Goal: Find specific page/section: Find specific page/section

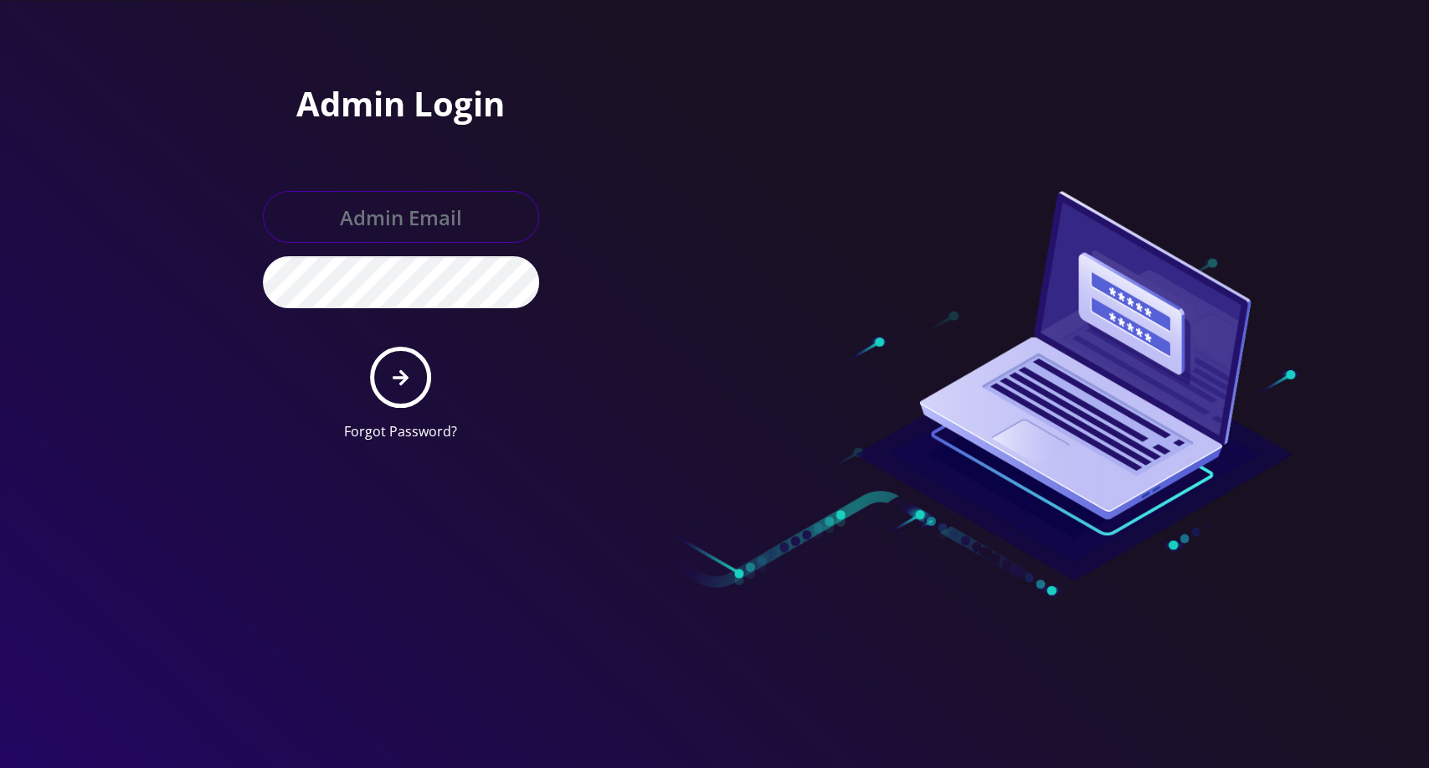
type input "master@britewireless.com"
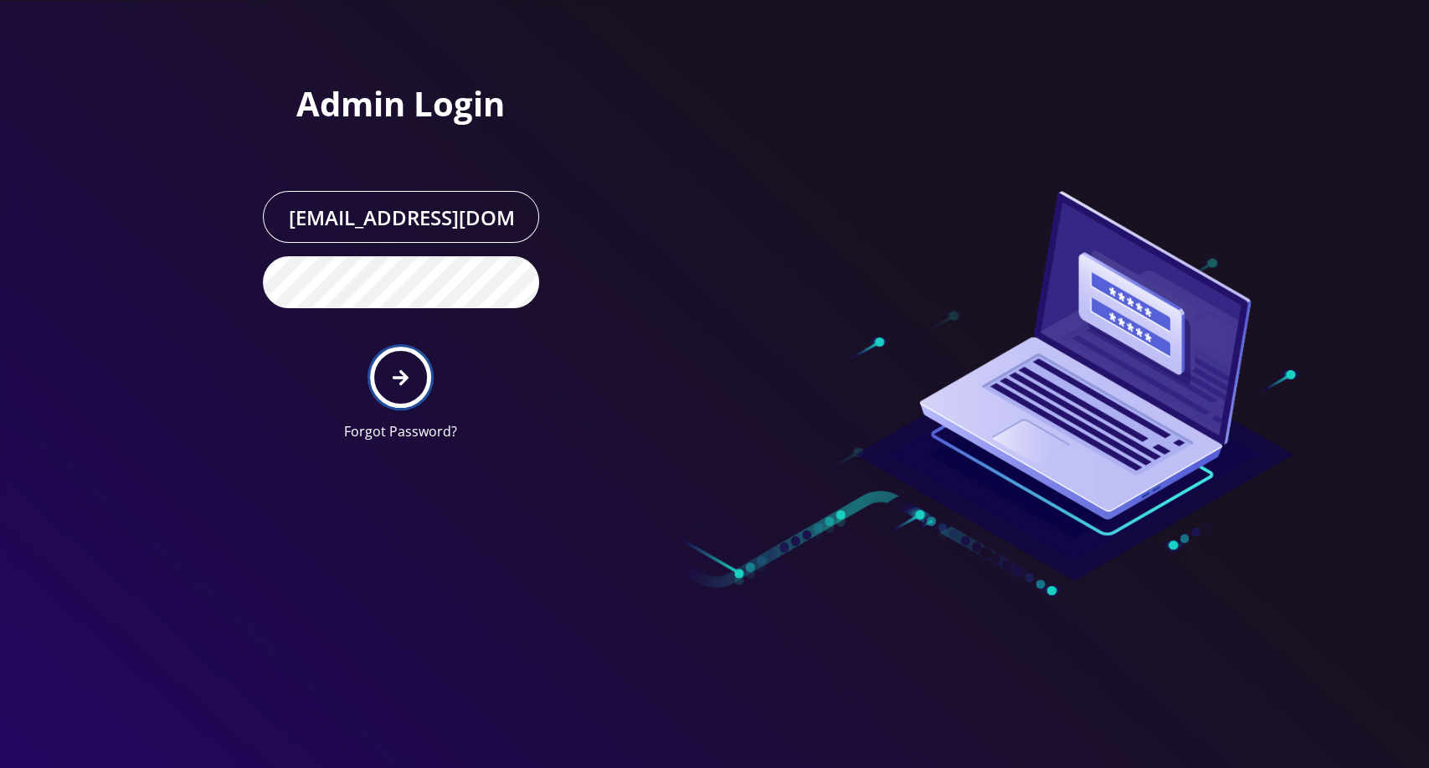
click at [412, 395] on button "submit" at bounding box center [400, 377] width 61 height 61
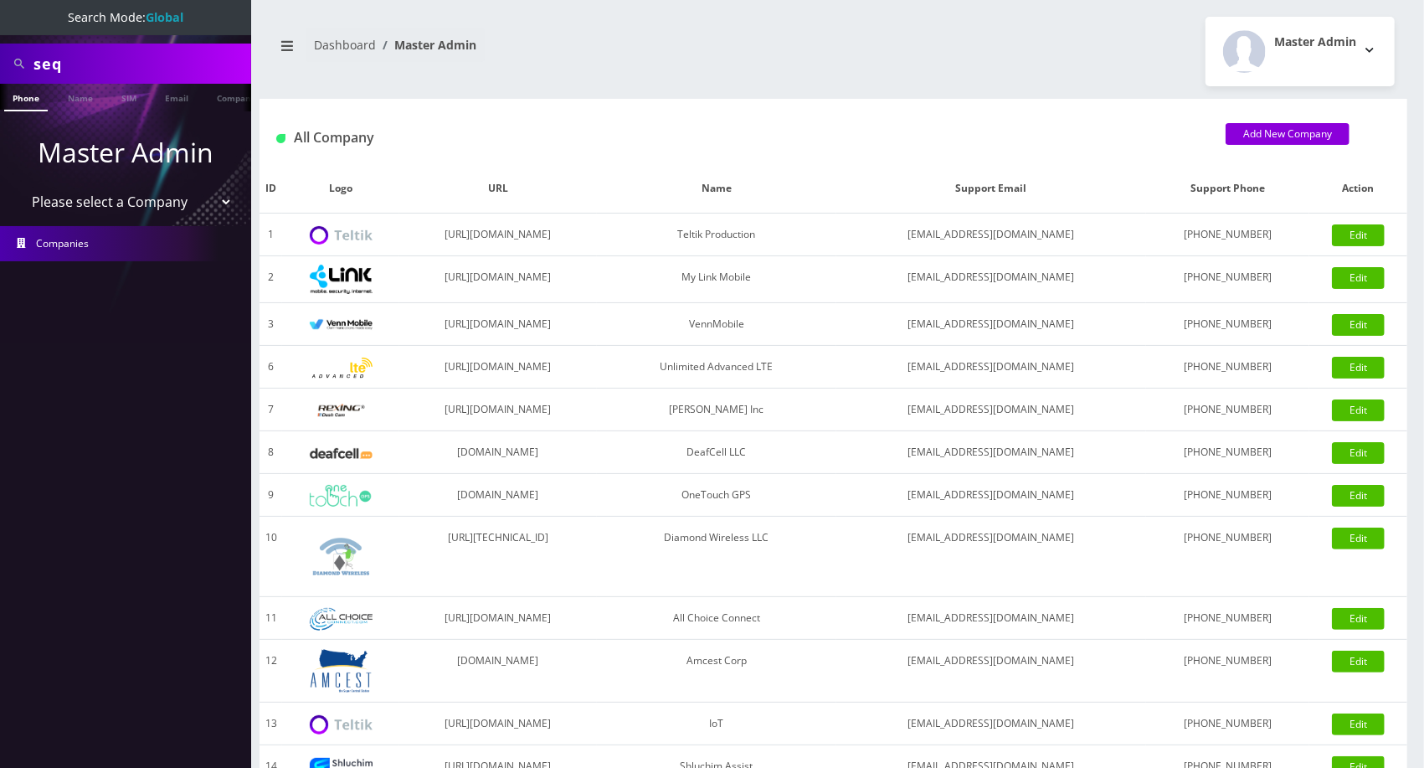
click at [147, 75] on input "seq" at bounding box center [139, 64] width 213 height 32
paste input "[DOMAIN_NAME]"
type input "[DOMAIN_NAME]"
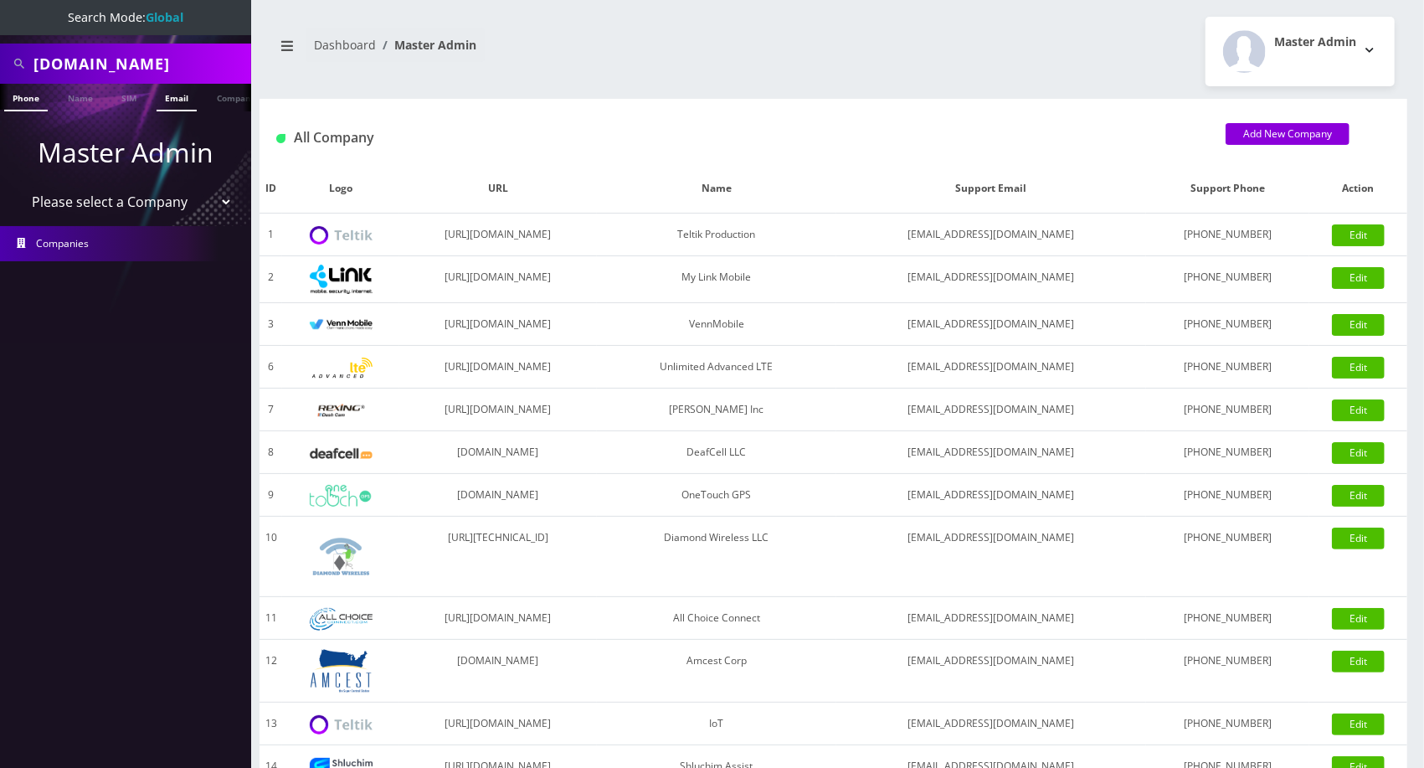
click at [171, 93] on link "Email" at bounding box center [177, 98] width 40 height 28
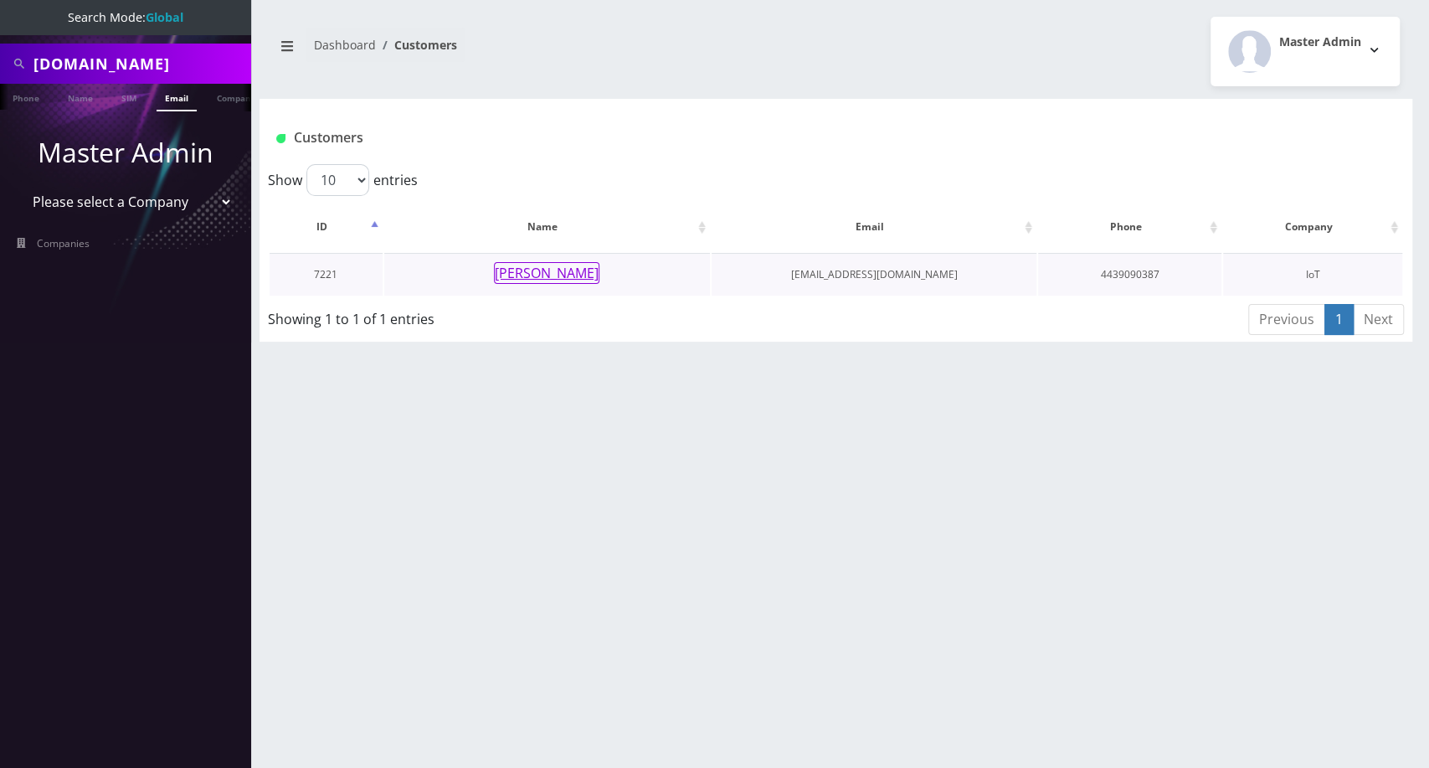
click at [573, 272] on button "[PERSON_NAME]" at bounding box center [546, 273] width 105 height 22
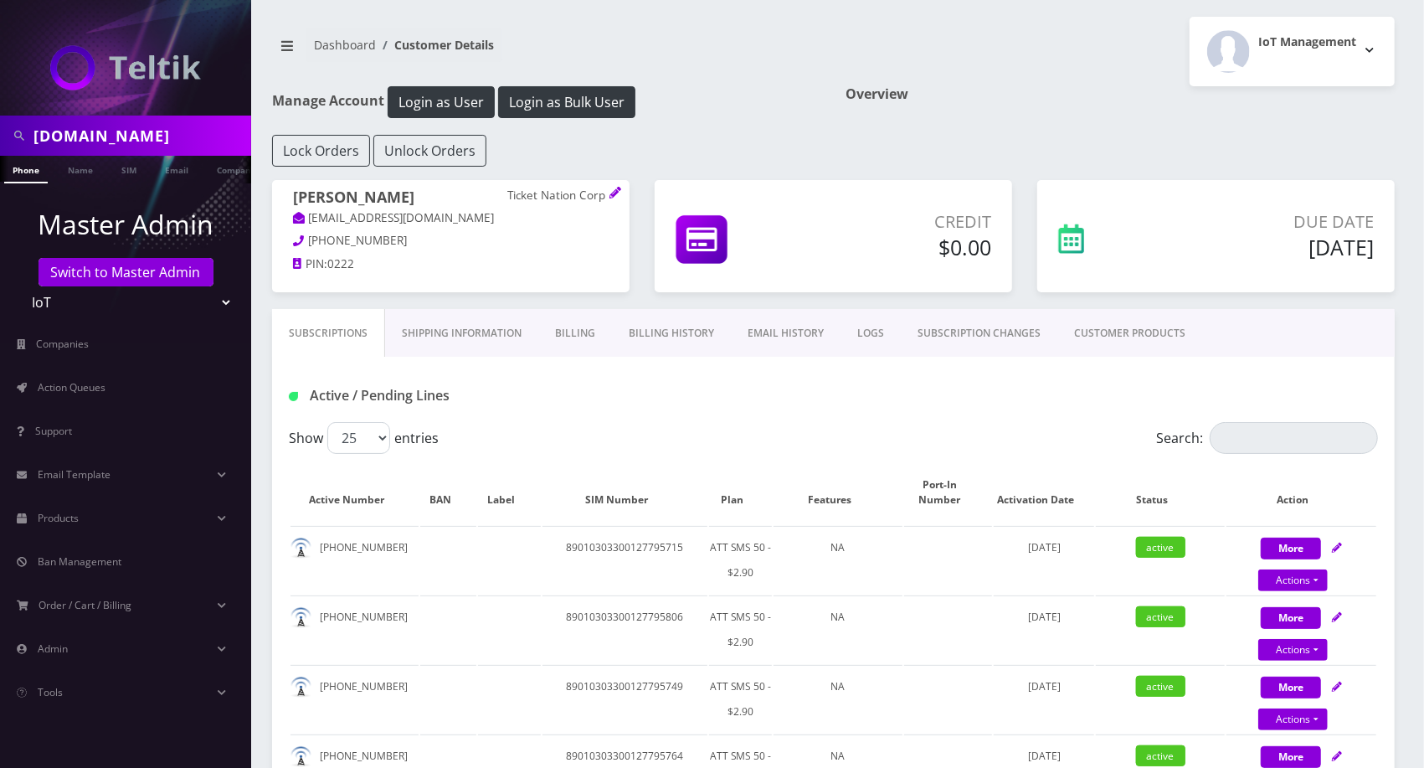
click at [1098, 328] on link "CUSTOMER PRODUCTS" at bounding box center [1129, 333] width 145 height 49
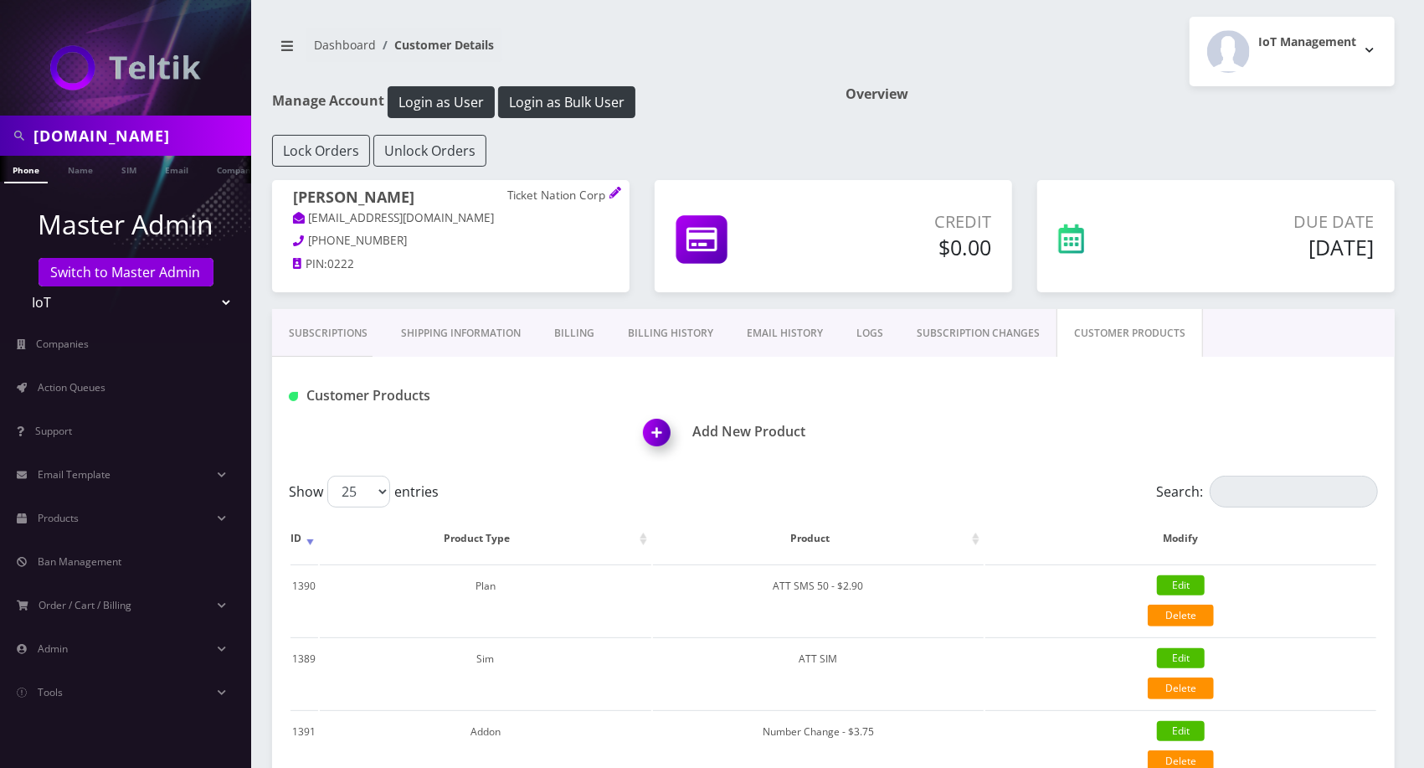
click at [362, 196] on h1 "Shuron Woodyard Ticket Nation Corp" at bounding box center [451, 198] width 316 height 21
copy h1 "Shuron Woodyard"
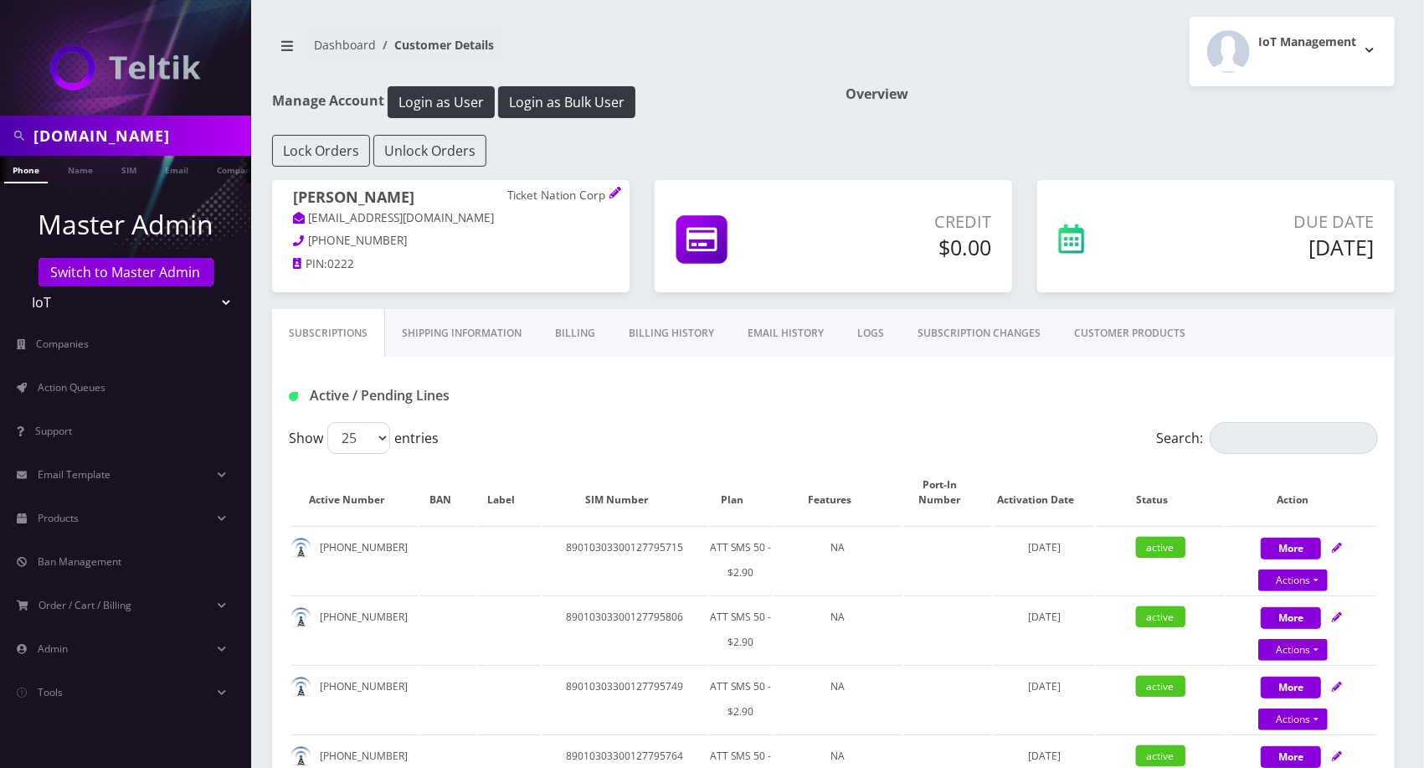
drag, startPoint x: 502, startPoint y: 189, endPoint x: 576, endPoint y: 196, distance: 74.0
click at [576, 196] on h1 "Shuron Woodyard Ticket Nation Corp" at bounding box center [451, 198] width 316 height 21
copy h1 "Ticket Nation"
click at [566, 184] on div "Shuron Woodyard Ticket Nation Corp tech@tixnationcorp.com 443-909-0387 PIN: 0222" at bounding box center [450, 233] width 357 height 106
click at [514, 193] on p "Ticket Nation Corp" at bounding box center [557, 195] width 101 height 15
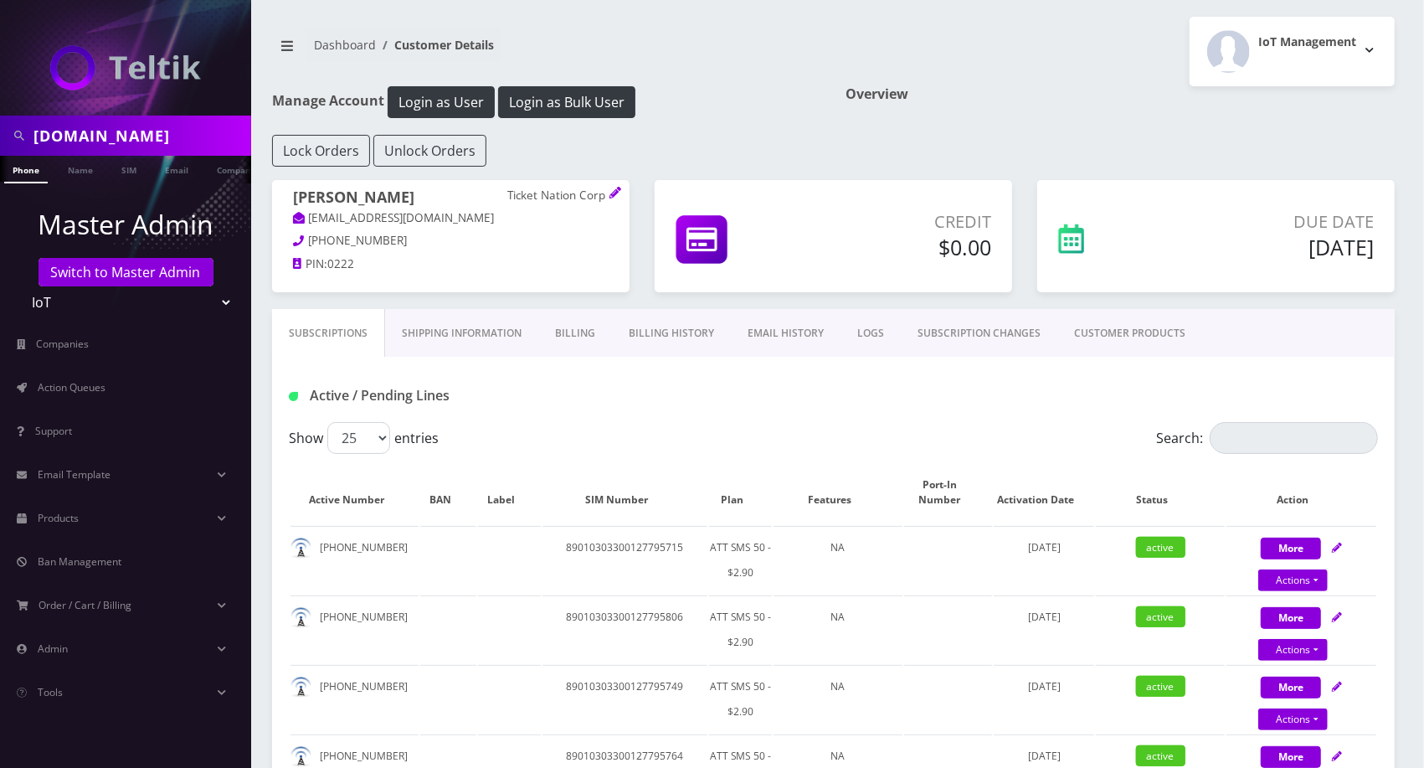
drag, startPoint x: 501, startPoint y: 196, endPoint x: 605, endPoint y: 197, distance: 103.8
click at [605, 197] on h1 "Shuron Woodyard Ticket Nation Corp" at bounding box center [451, 198] width 316 height 21
copy h1 "Ticket Nation Corp"
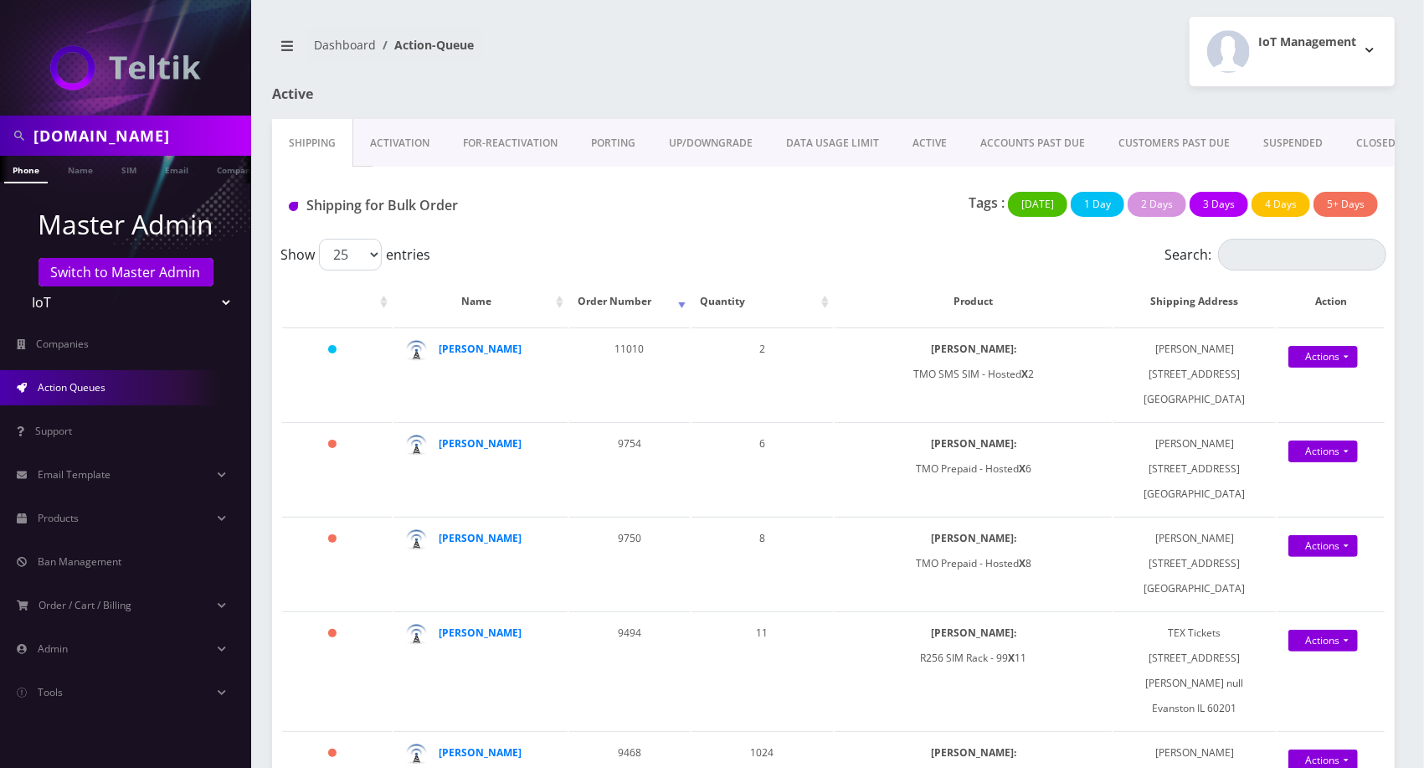
click at [368, 158] on link "Activation" at bounding box center [399, 143] width 93 height 49
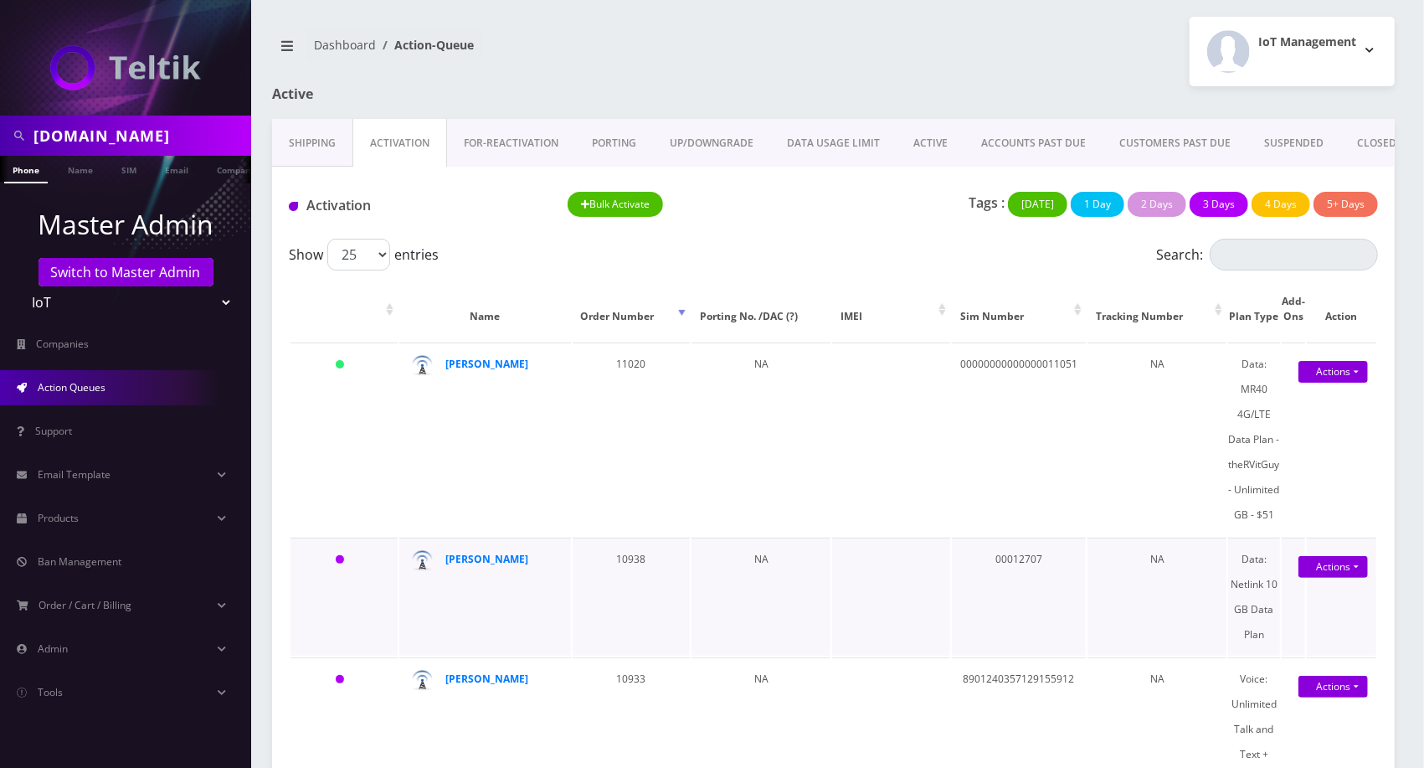
click at [1025, 573] on td "00012707" at bounding box center [1019, 596] width 134 height 118
copy td "00012707"
click at [374, 142] on link "Activation" at bounding box center [399, 143] width 95 height 49
drag, startPoint x: 1079, startPoint y: 377, endPoint x: 1030, endPoint y: 383, distance: 49.8
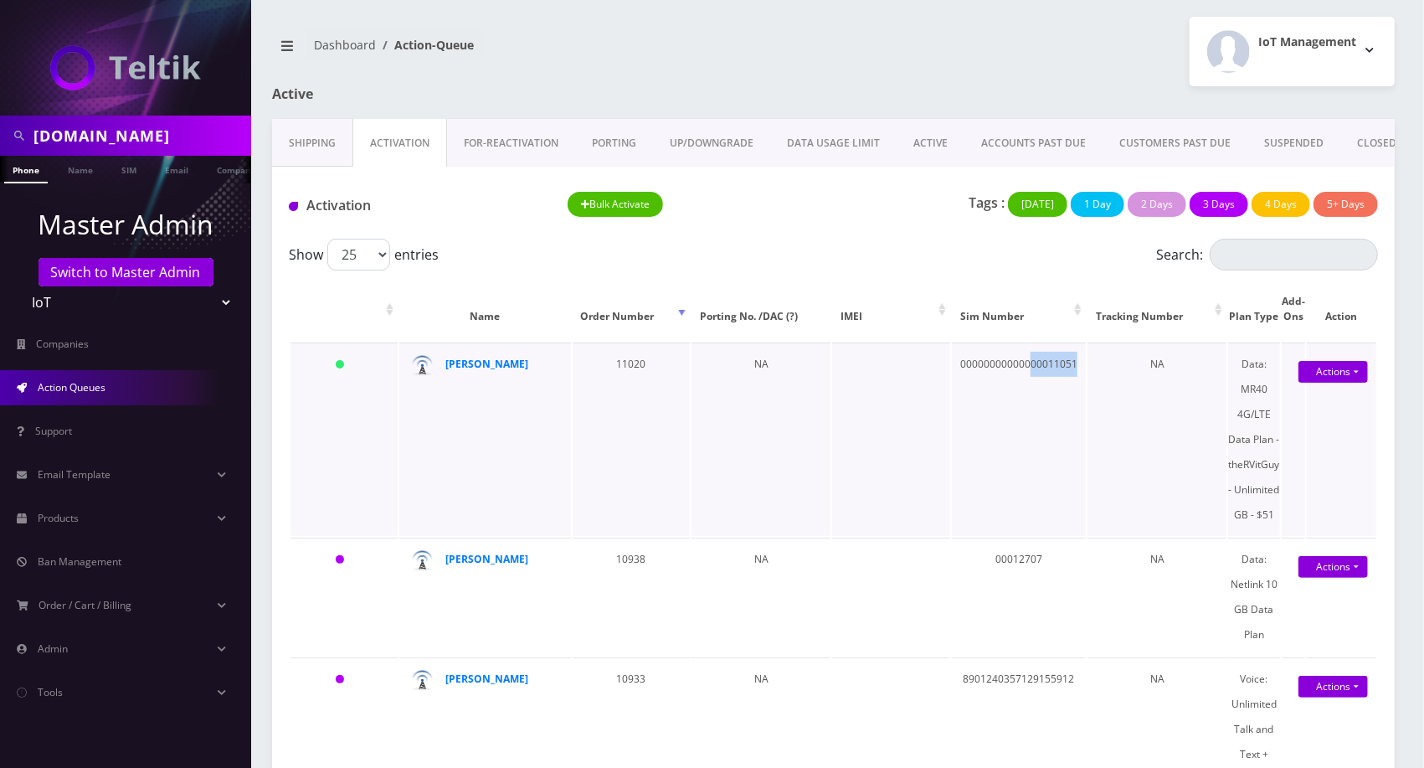
click at [1030, 383] on td "00000000000000011051" at bounding box center [1019, 438] width 134 height 193
copy td "00011051"
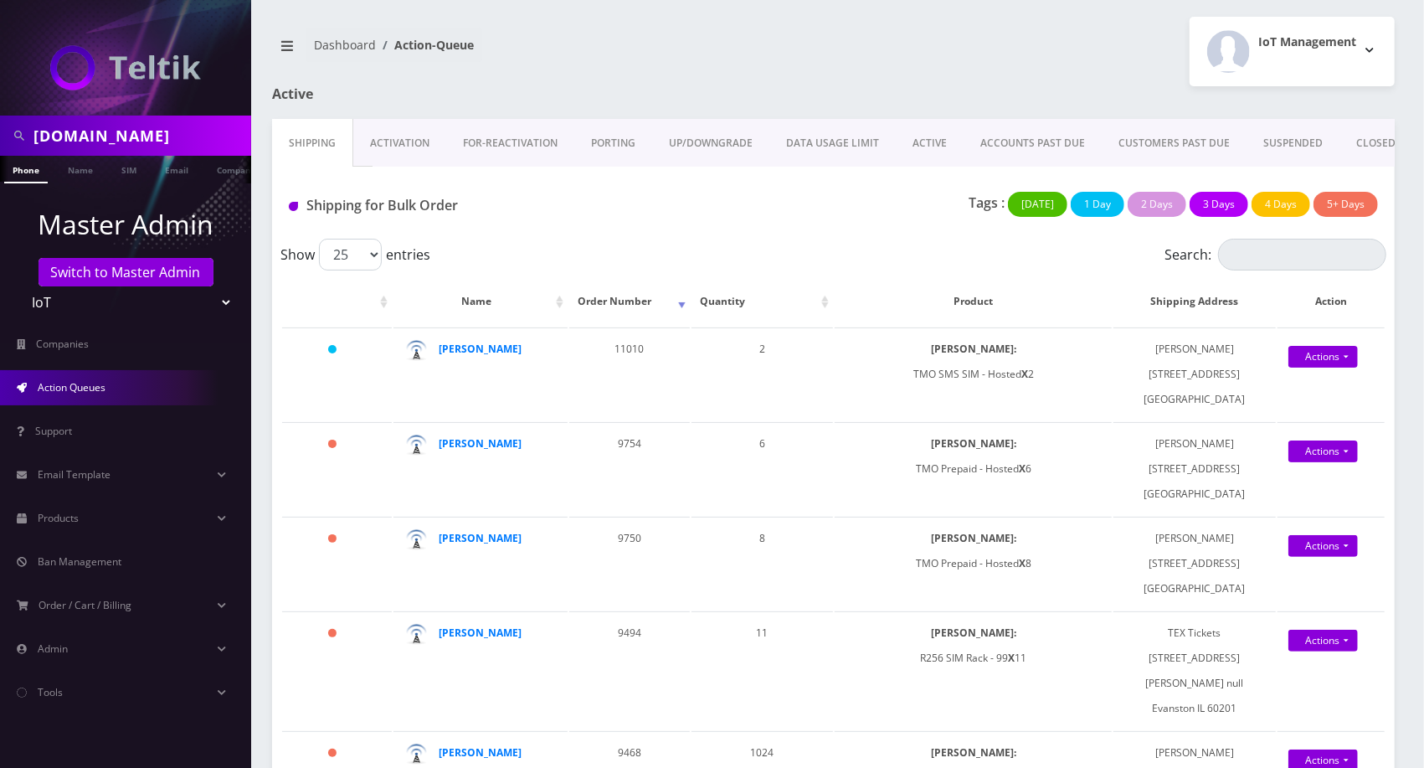
click at [422, 120] on link "Activation" at bounding box center [399, 143] width 93 height 49
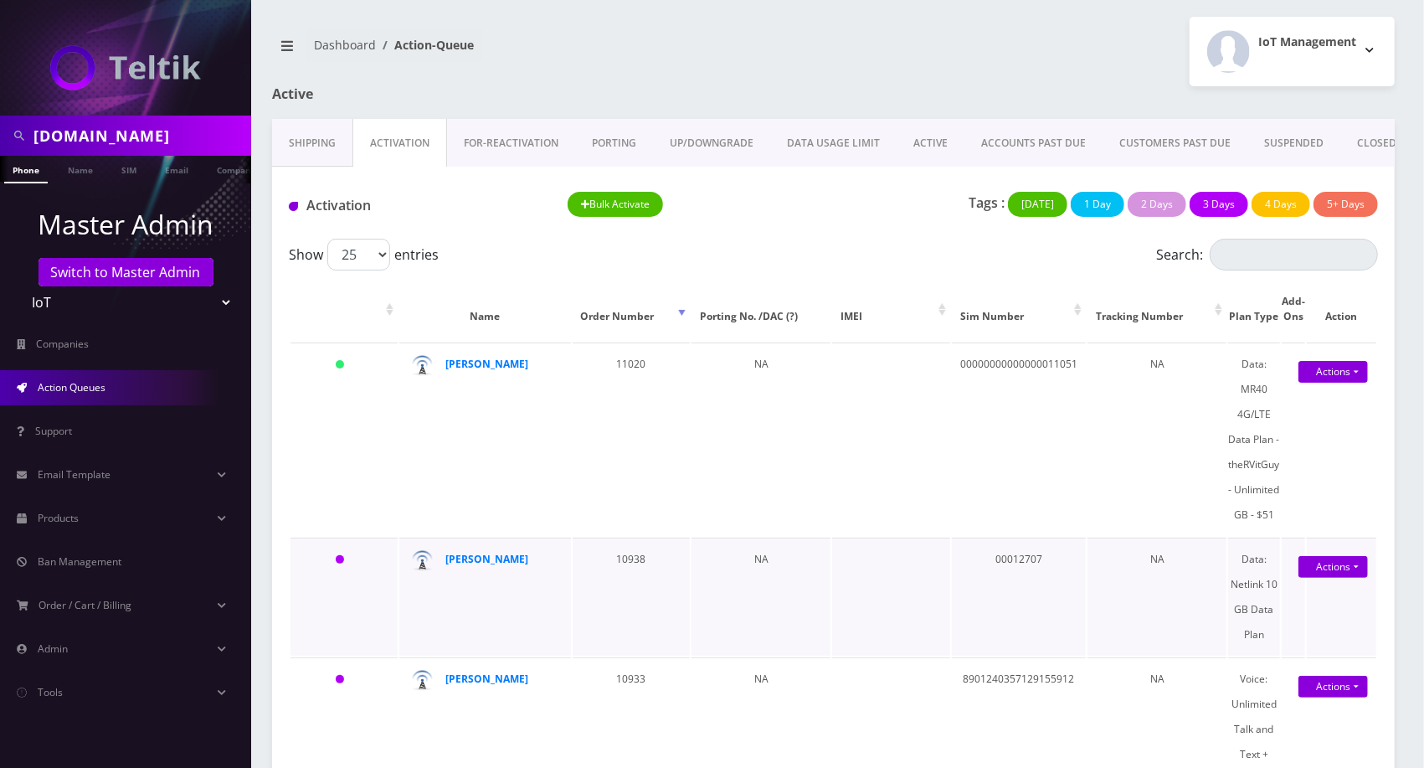
drag, startPoint x: 958, startPoint y: 566, endPoint x: 1028, endPoint y: 591, distance: 74.7
click at [1029, 592] on td "00012707" at bounding box center [1019, 596] width 134 height 118
click at [1018, 571] on td "00012707" at bounding box center [1019, 596] width 134 height 118
click at [969, 504] on td "00000000000000011051" at bounding box center [1019, 438] width 134 height 193
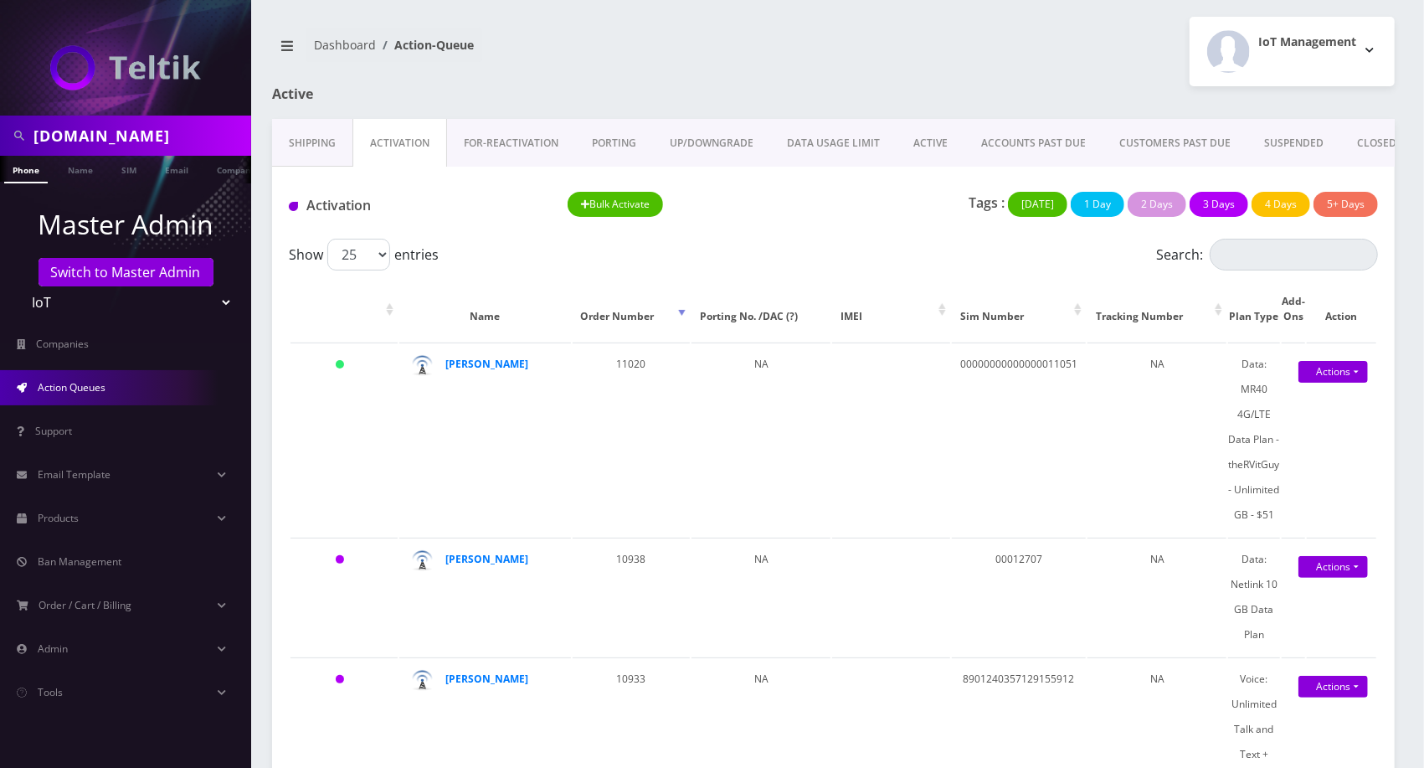
click at [177, 142] on input "tixnationcorp.com" at bounding box center [139, 136] width 213 height 32
paste input "00012707"
click at [44, 136] on input "00012707" at bounding box center [139, 136] width 213 height 32
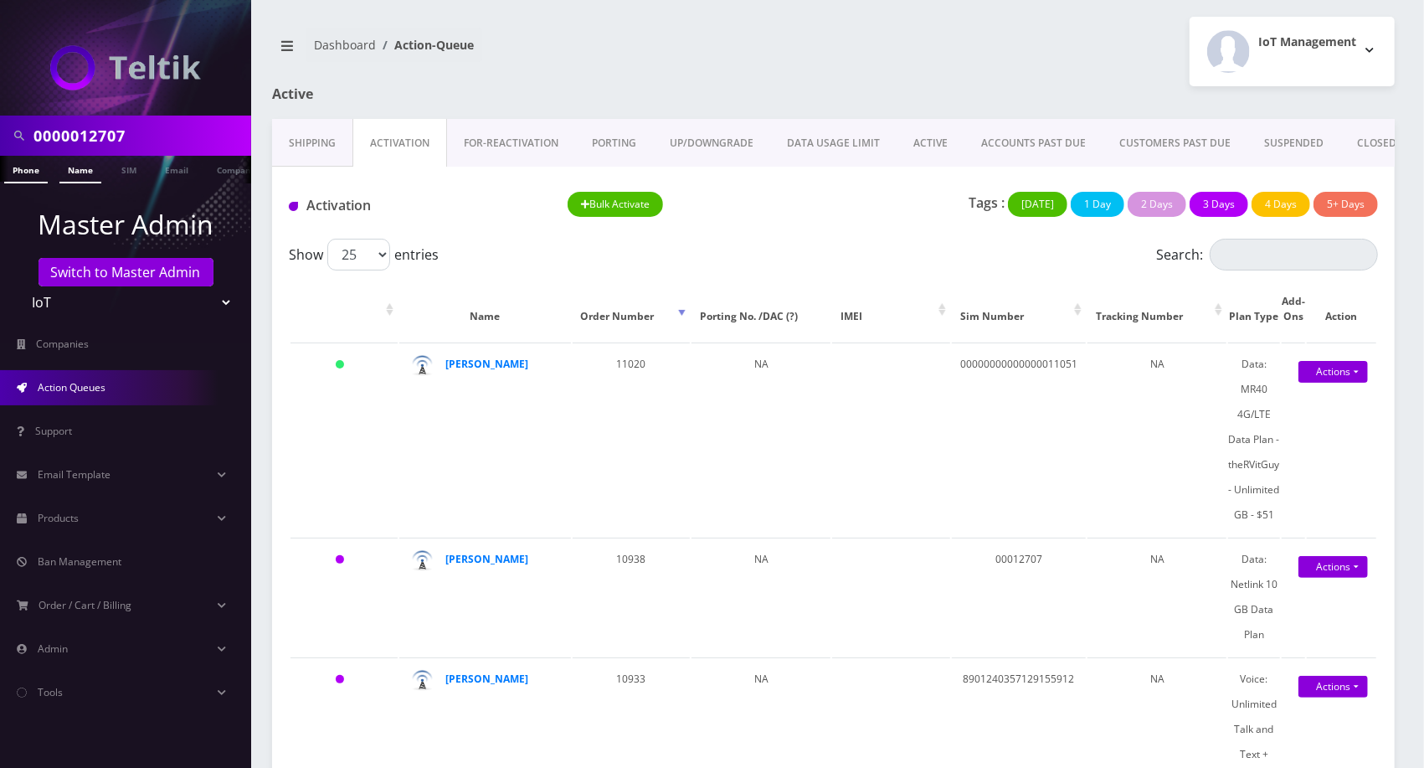
type input "0000012707"
click at [67, 174] on link "Name" at bounding box center [80, 170] width 42 height 28
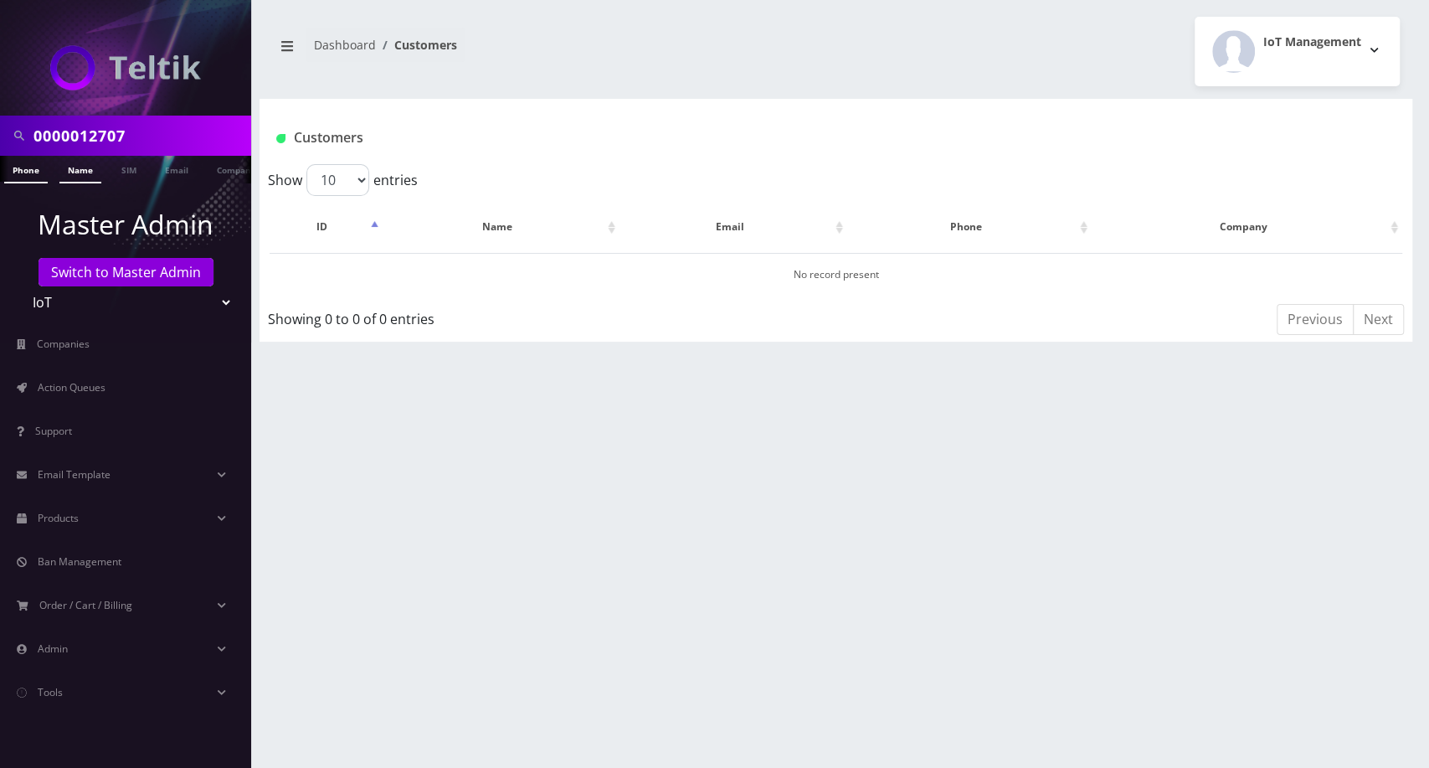
click at [33, 175] on link "Phone" at bounding box center [26, 170] width 44 height 28
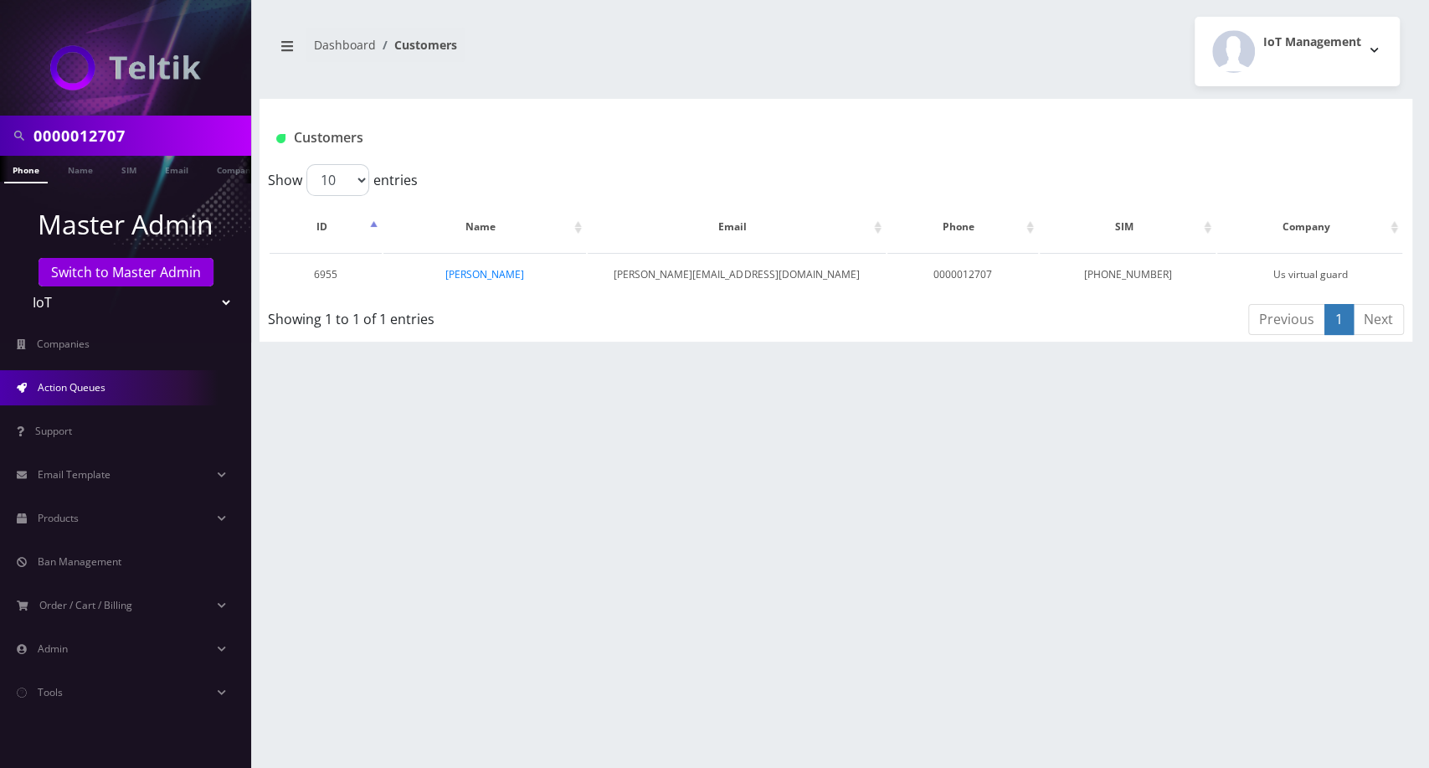
click at [80, 375] on link "Action Queues" at bounding box center [125, 387] width 251 height 35
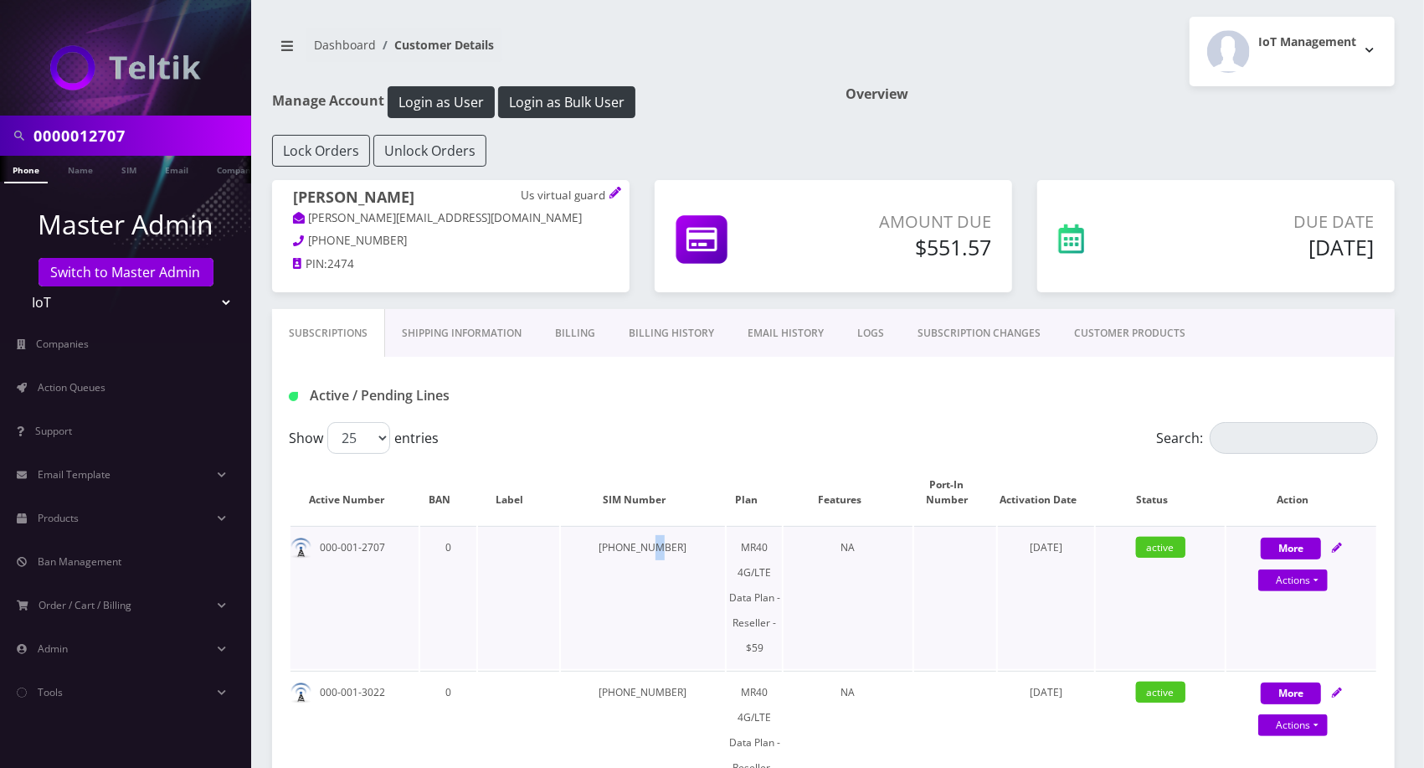
click at [656, 546] on td "[PHONE_NUMBER]" at bounding box center [643, 597] width 165 height 143
click at [670, 546] on td "[PHONE_NUMBER]" at bounding box center [643, 597] width 165 height 143
drag, startPoint x: 681, startPoint y: 547, endPoint x: 631, endPoint y: 552, distance: 49.7
click at [631, 552] on td "[PHONE_NUMBER]" at bounding box center [643, 597] width 165 height 143
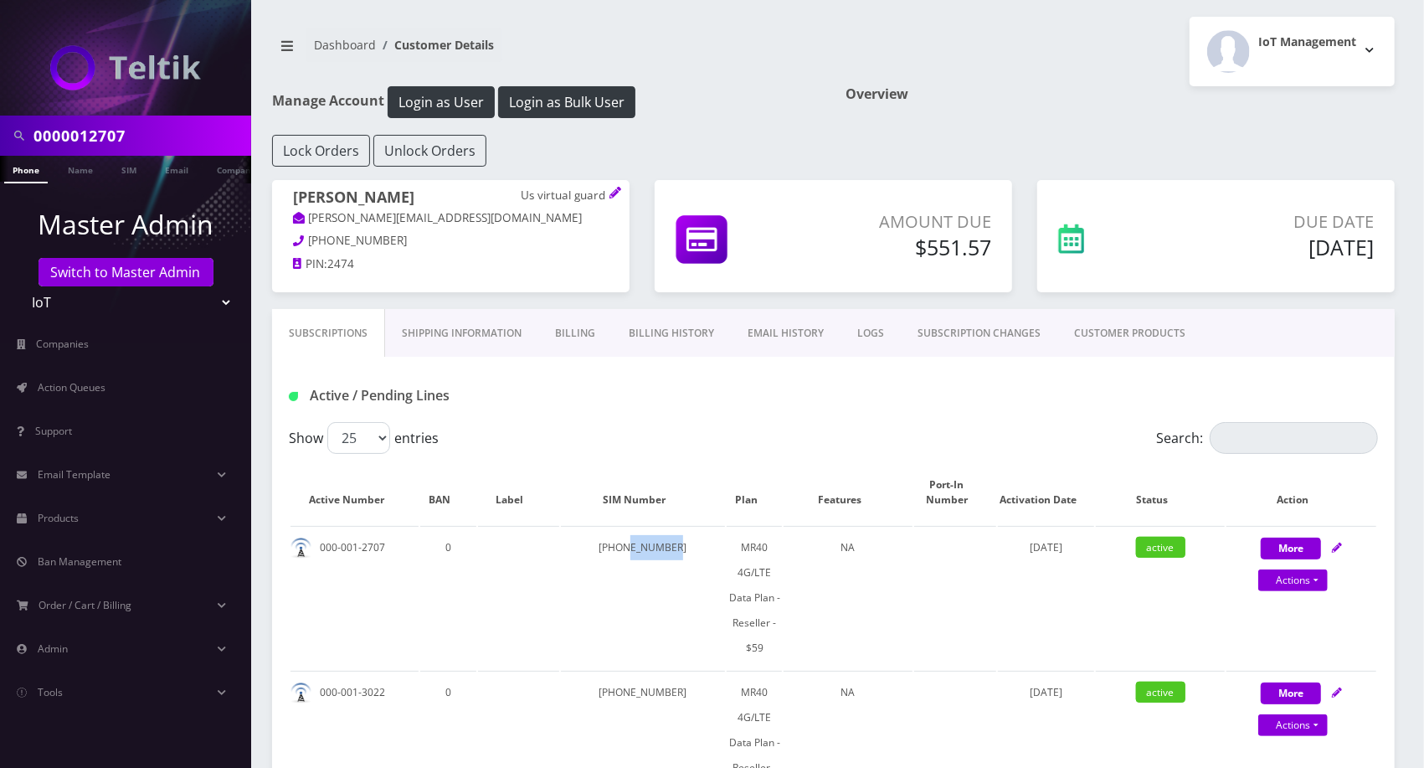
drag, startPoint x: 440, startPoint y: 174, endPoint x: 429, endPoint y: 203, distance: 30.8
copy h1 "[PERSON_NAME]"
drag, startPoint x: 1049, startPoint y: 28, endPoint x: 392, endPoint y: 131, distance: 665.1
click at [1048, 28] on div "IoT Management Logout" at bounding box center [1121, 51] width 574 height 69
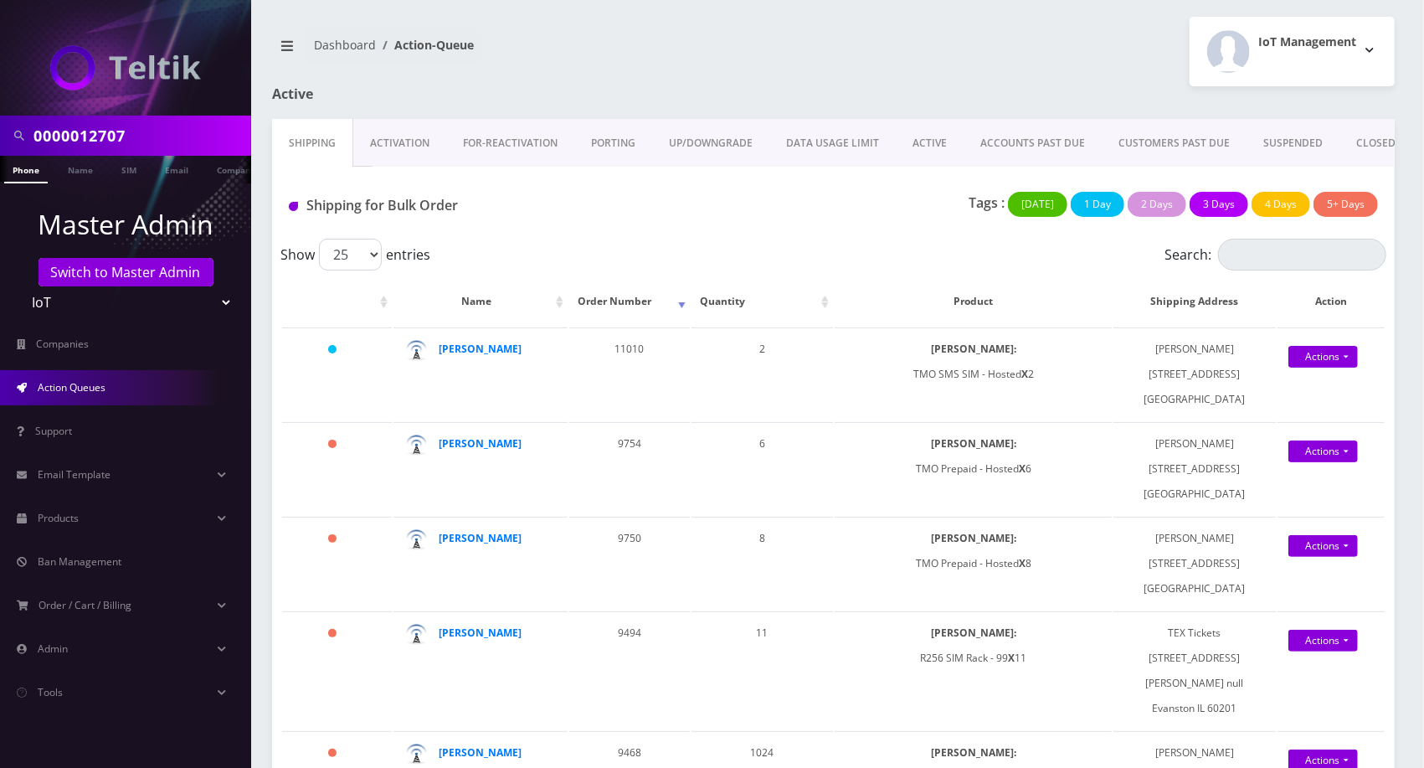
click at [880, 95] on div at bounding box center [1024, 102] width 765 height 33
click at [391, 130] on link "Activation" at bounding box center [399, 143] width 93 height 49
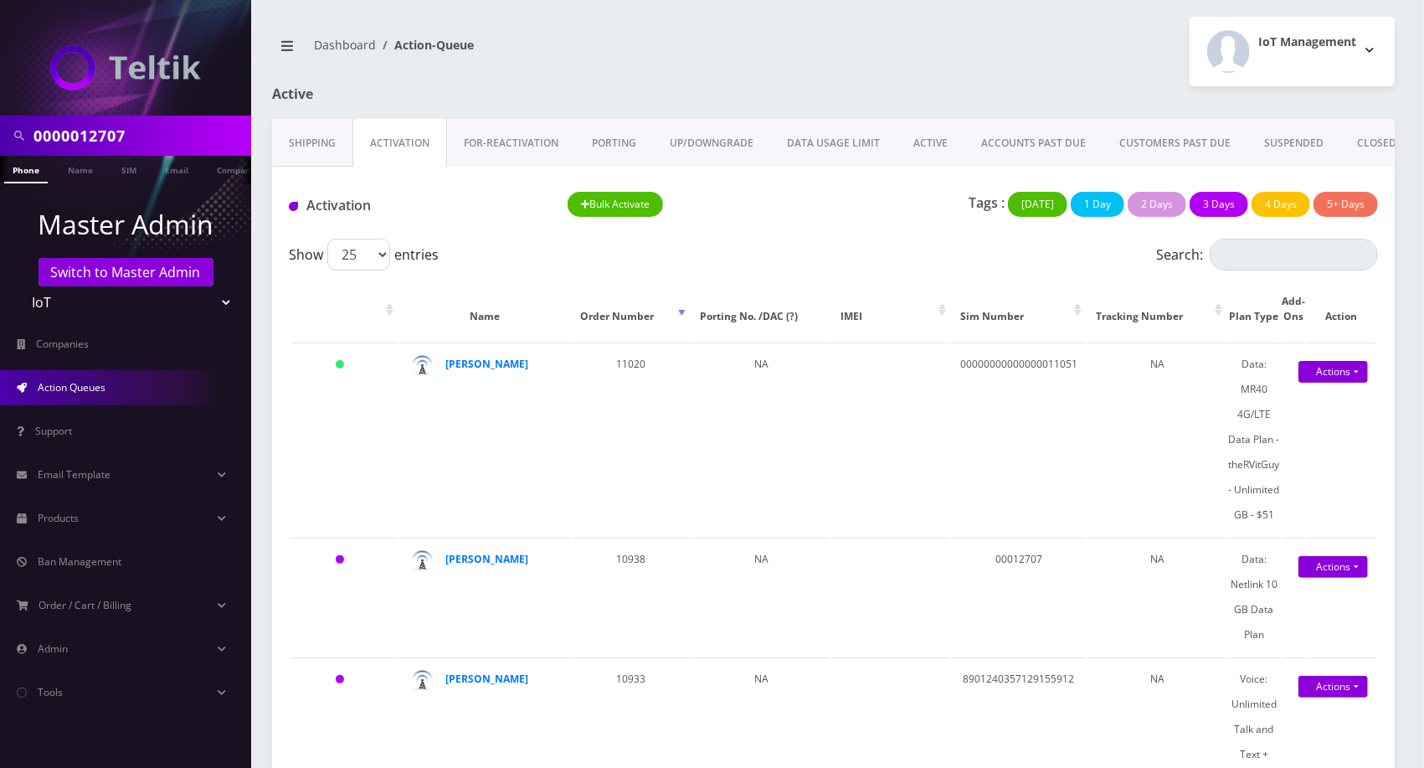
click at [544, 75] on nav "Dashboard Action-Queue" at bounding box center [546, 52] width 549 height 48
click at [453, 61] on ol "Dashboard Action-Queue" at bounding box center [394, 45] width 177 height 34
drag, startPoint x: 541, startPoint y: 568, endPoint x: 445, endPoint y: 573, distance: 96.5
click at [445, 572] on div "[PERSON_NAME]" at bounding box center [499, 559] width 108 height 25
copy strong "[PERSON_NAME]"
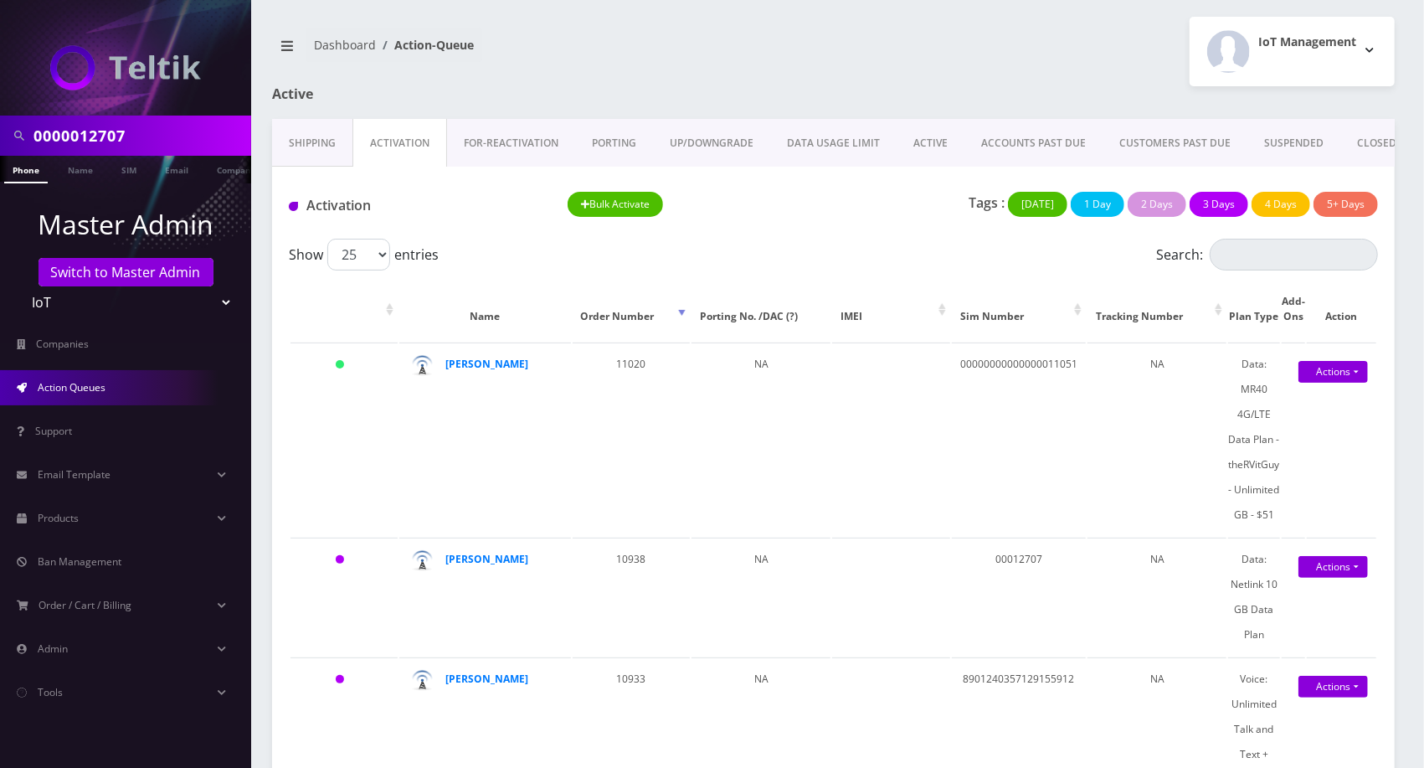
click at [614, 35] on nav "Dashboard Action-Queue" at bounding box center [546, 52] width 549 height 48
click at [1025, 584] on td "00012707" at bounding box center [1019, 596] width 134 height 118
copy td "00012707"
click at [1039, 564] on td "00012707" at bounding box center [1019, 596] width 134 height 118
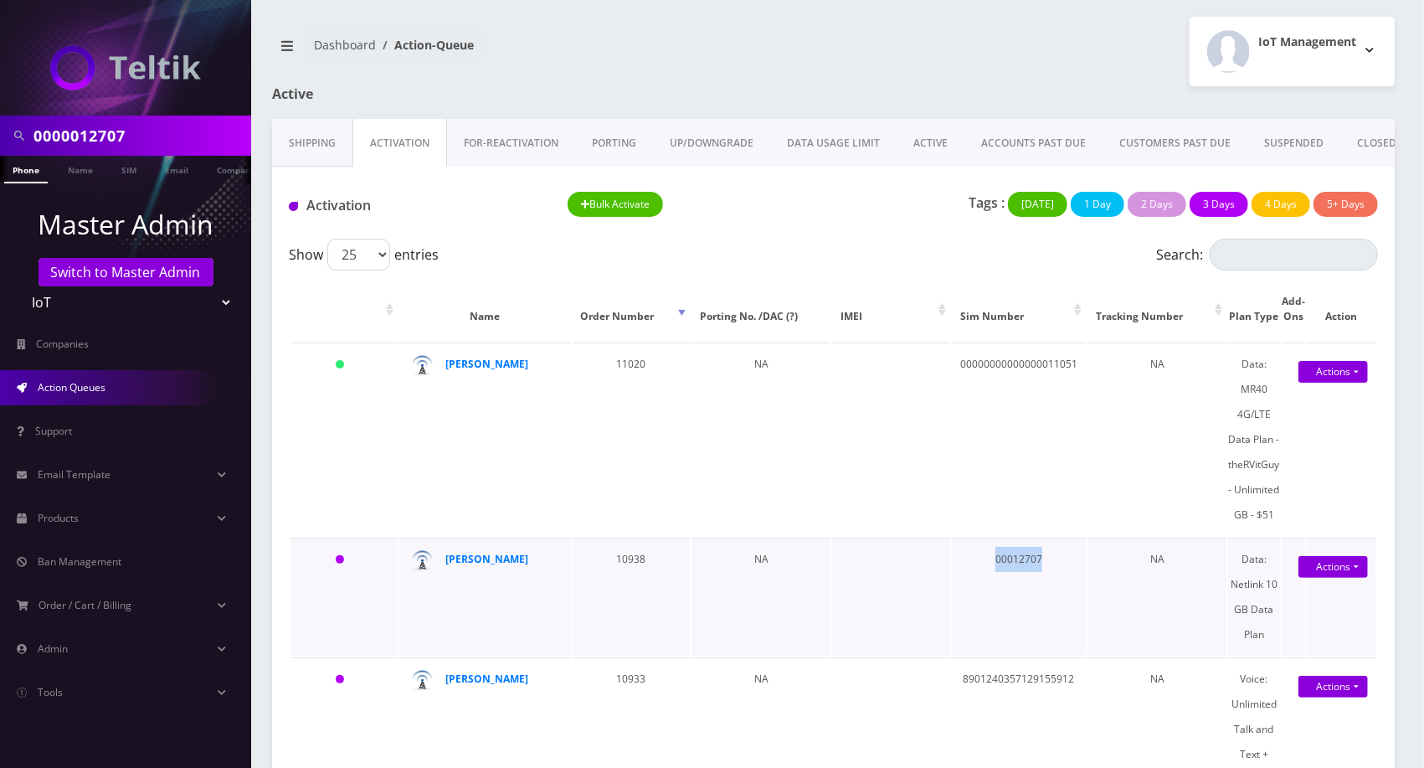
click at [1039, 563] on td "00012707" at bounding box center [1019, 596] width 134 height 118
click at [1031, 569] on td "00012707" at bounding box center [1019, 596] width 134 height 118
copy td "00012707"
